Goal: Check status: Check status

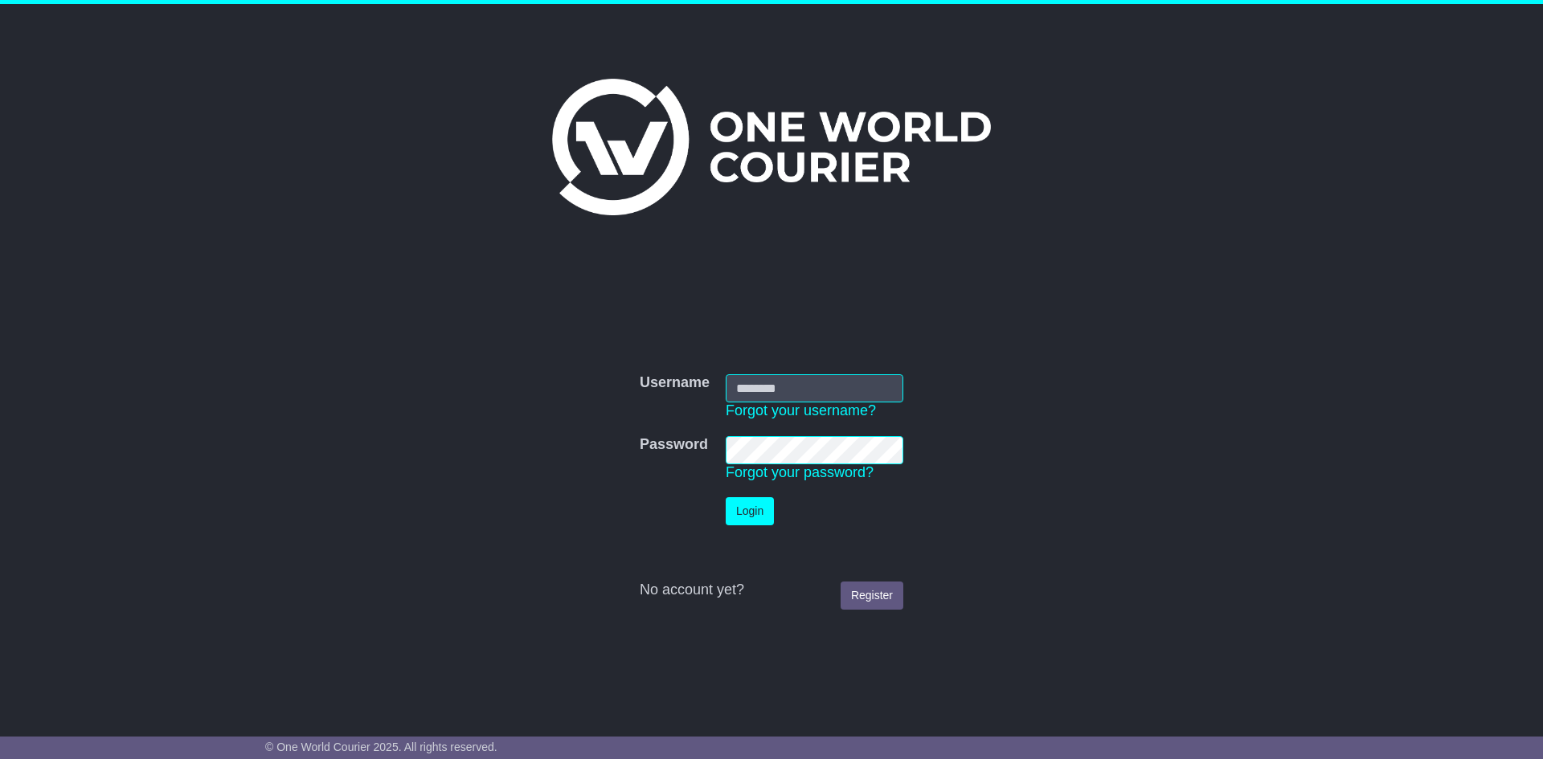
type input "**********"
click at [759, 522] on button "Login" at bounding box center [750, 511] width 48 height 28
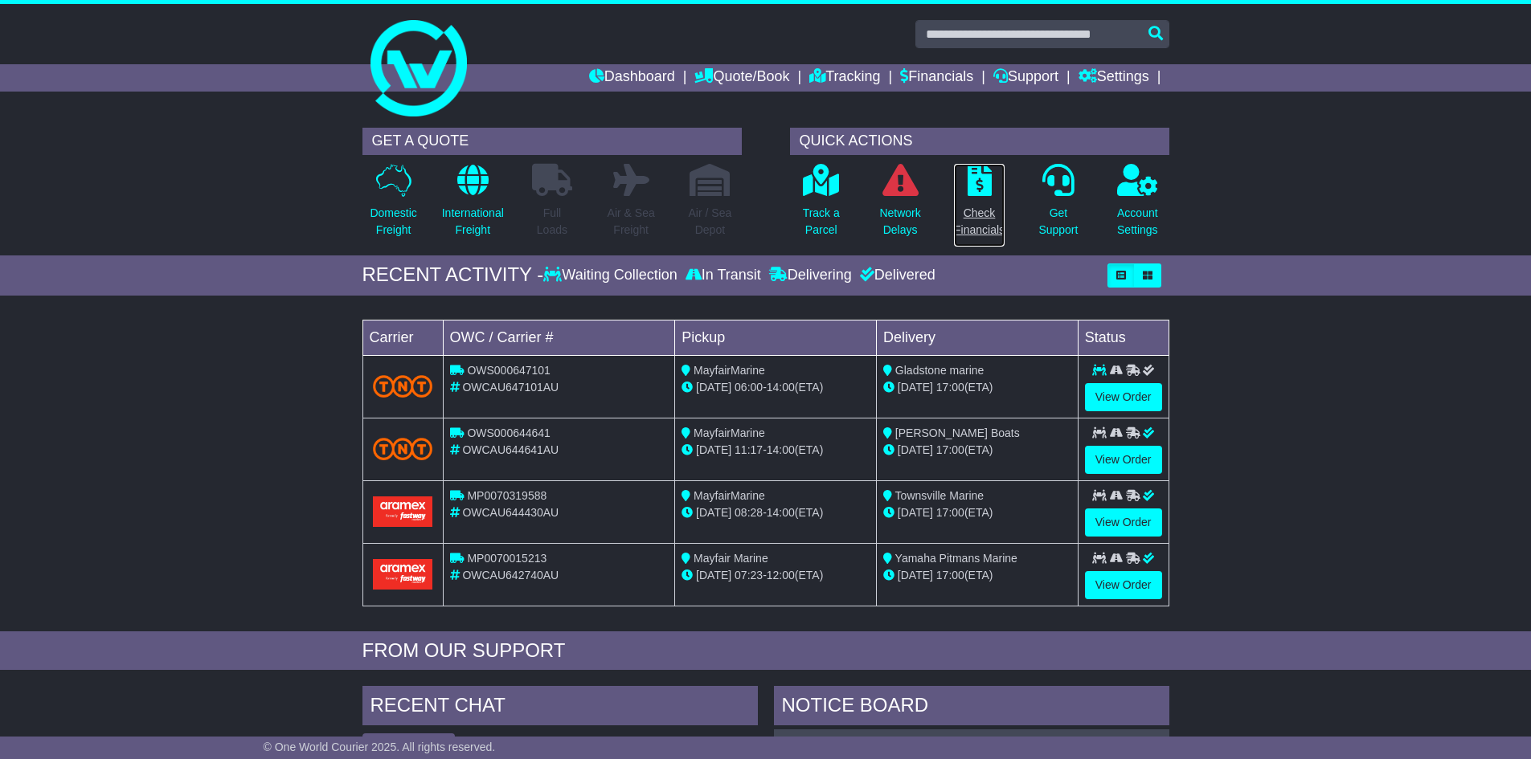
click at [977, 219] on p "Check Financials" at bounding box center [979, 222] width 51 height 34
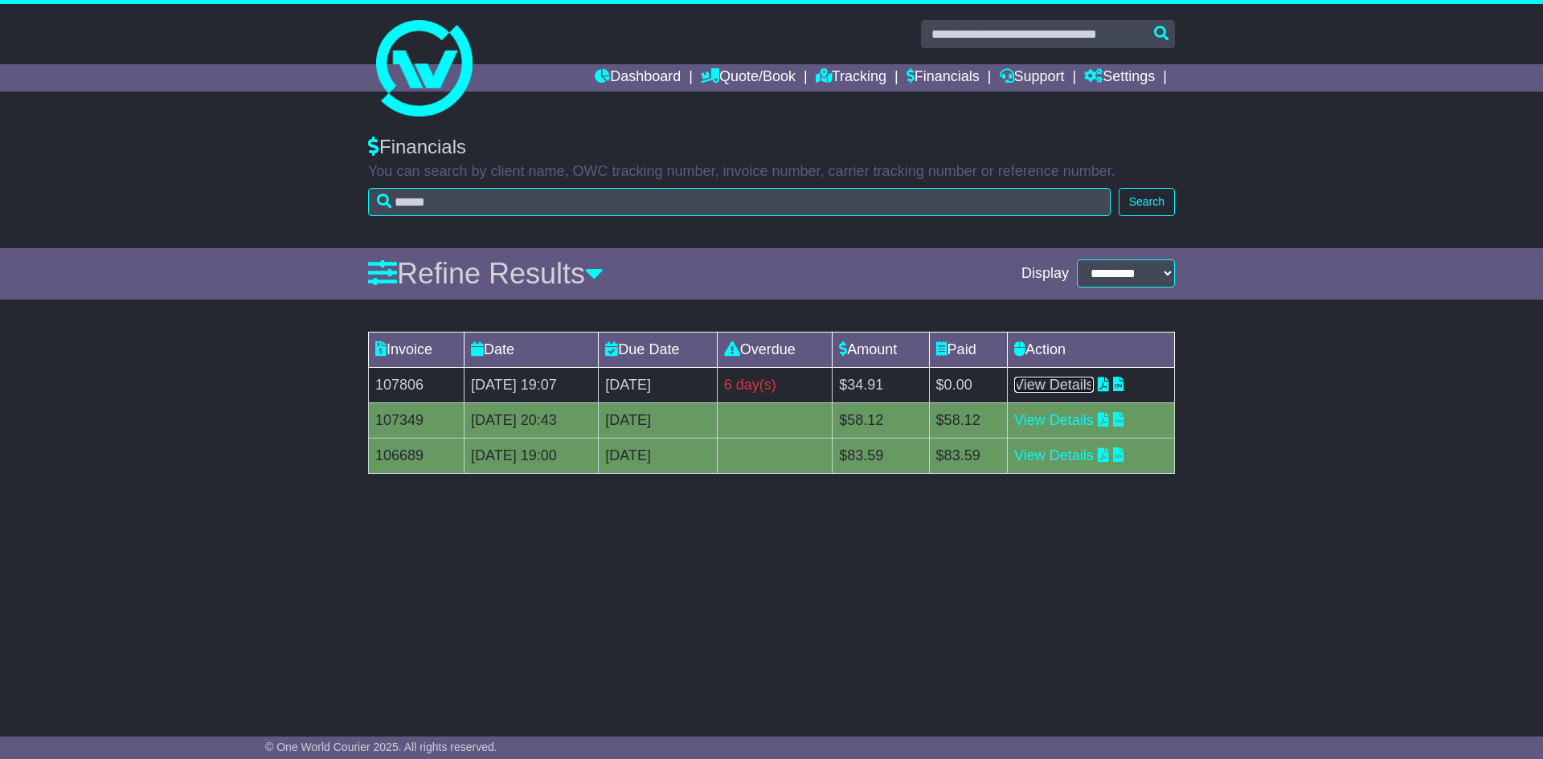
click at [1070, 389] on link "View Details" at bounding box center [1054, 385] width 80 height 16
click at [631, 72] on link "Dashboard" at bounding box center [638, 77] width 86 height 27
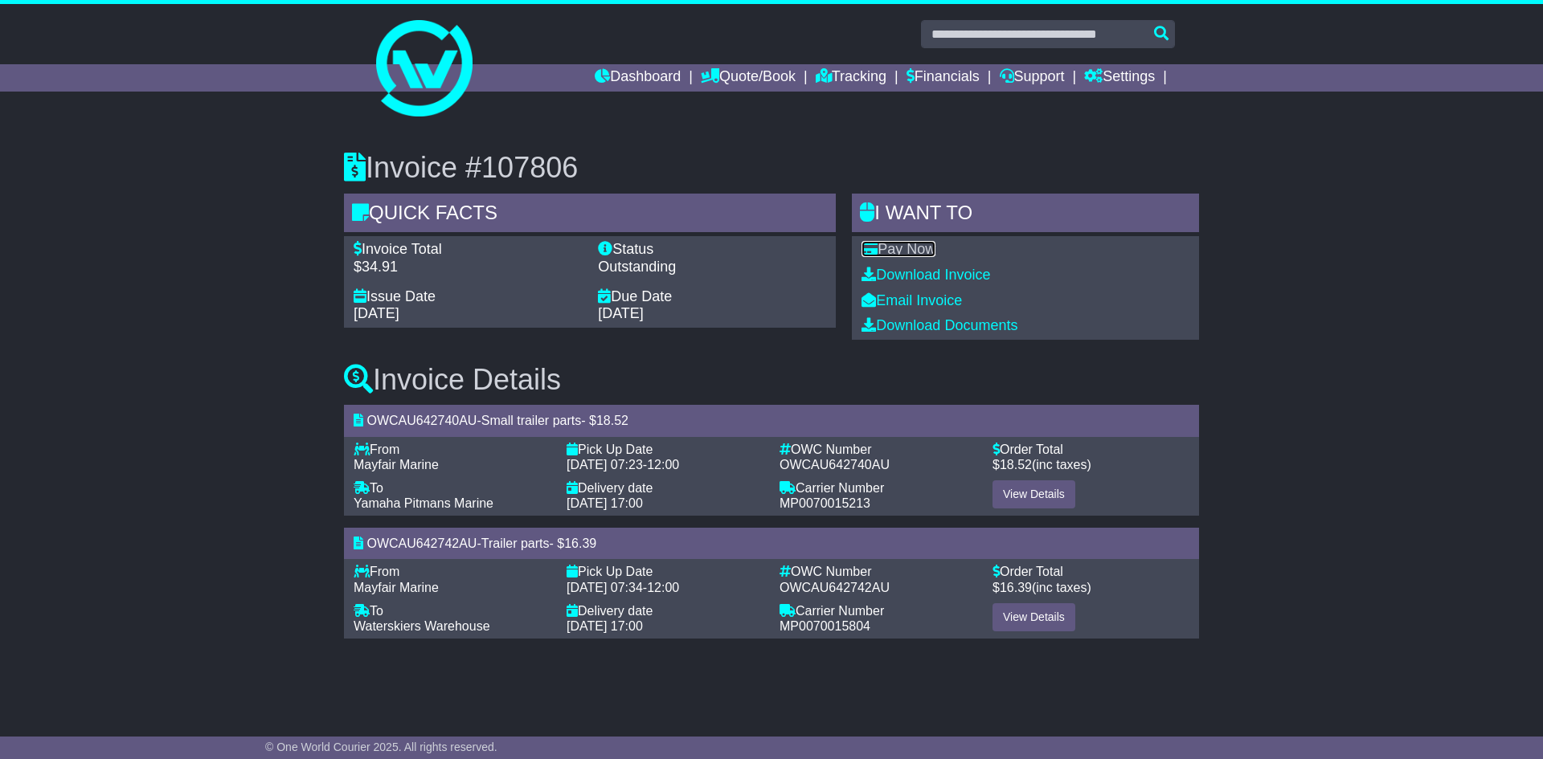
click at [925, 248] on link "Pay Now" at bounding box center [898, 249] width 74 height 16
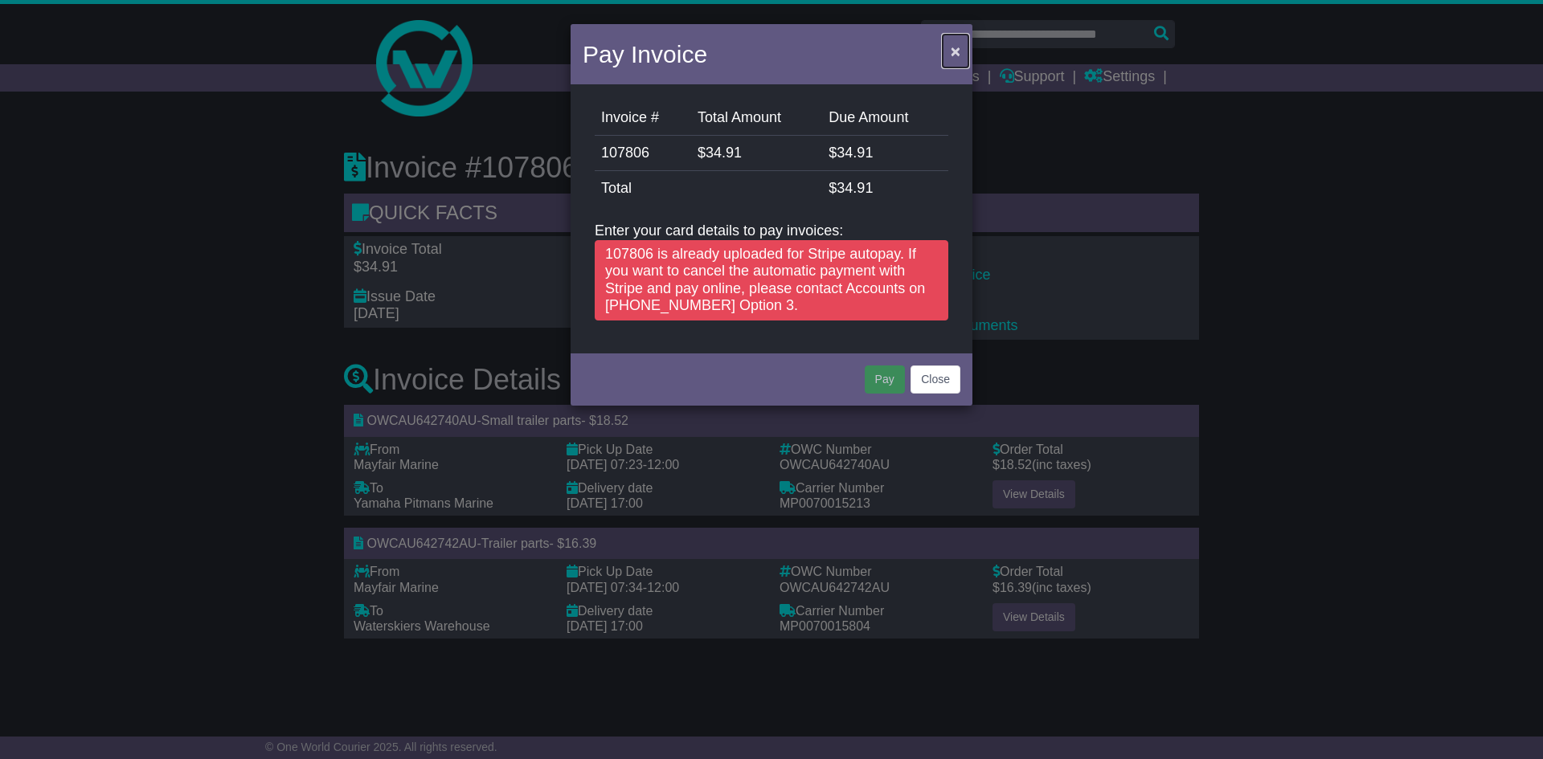
click at [956, 54] on span "×" at bounding box center [956, 51] width 10 height 18
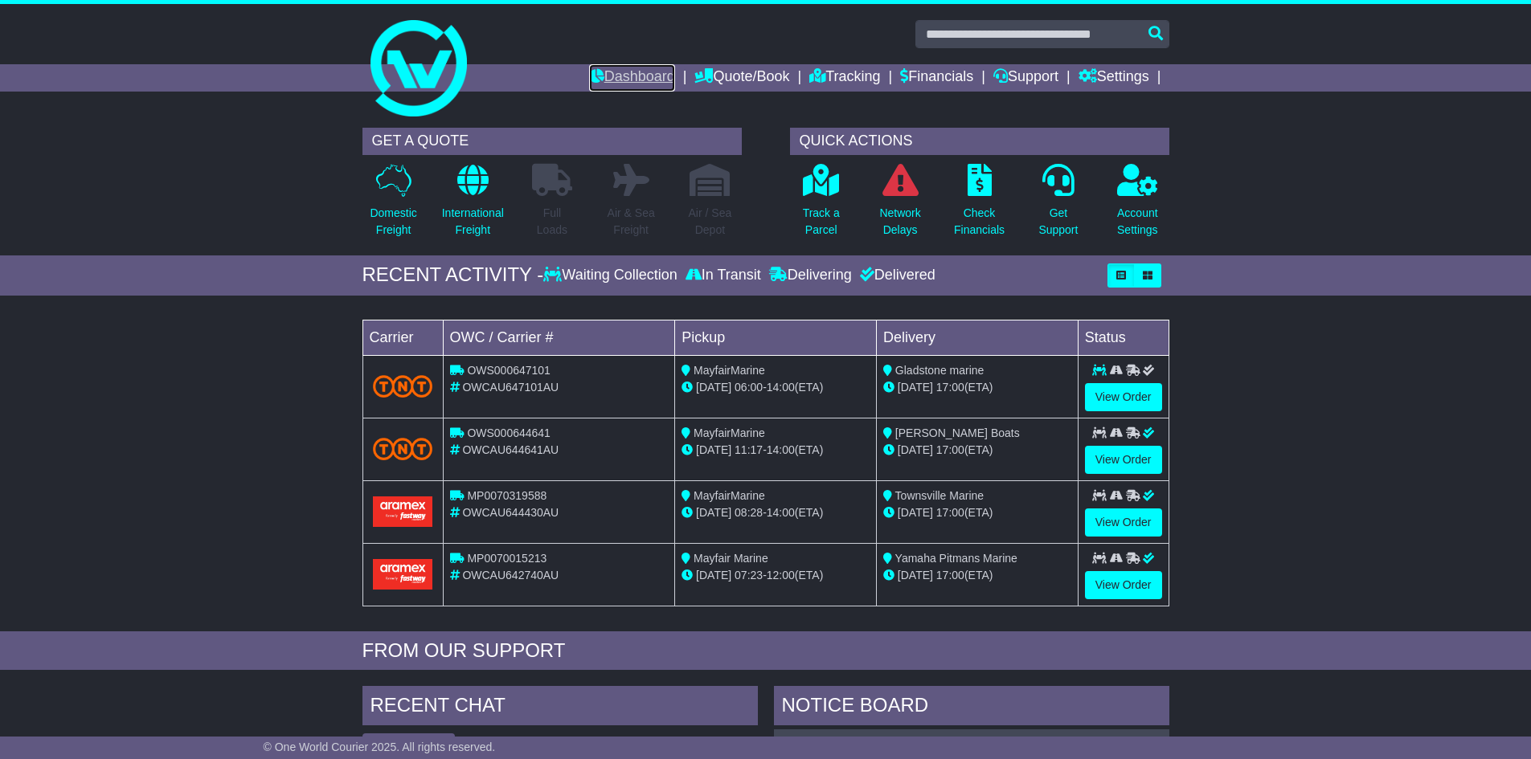
click at [627, 77] on link "Dashboard" at bounding box center [632, 77] width 86 height 27
